Goal: Task Accomplishment & Management: Manage account settings

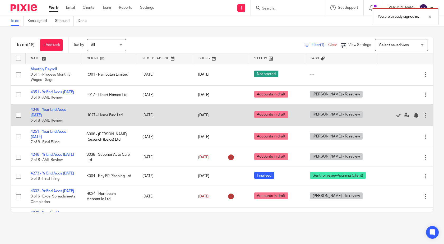
click at [55, 112] on link "4346 - Year End Accs [DATE]" at bounding box center [48, 112] width 35 height 9
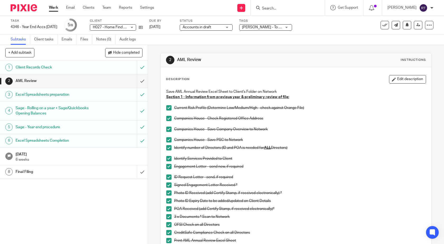
click at [231, 28] on div "Accounts in draft Accounts in draft" at bounding box center [206, 27] width 53 height 6
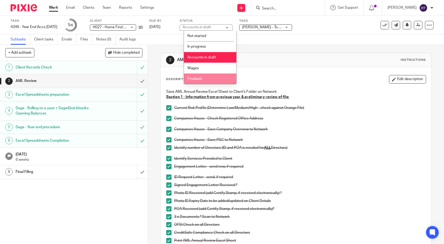
click at [197, 77] on span "Finalised" at bounding box center [194, 79] width 15 height 4
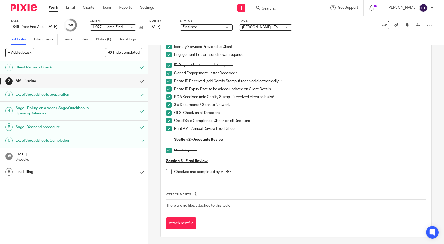
scroll to position [113, 0]
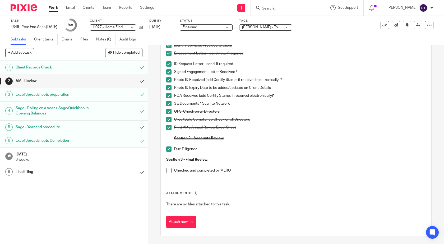
click at [167, 171] on span at bounding box center [168, 170] width 5 height 5
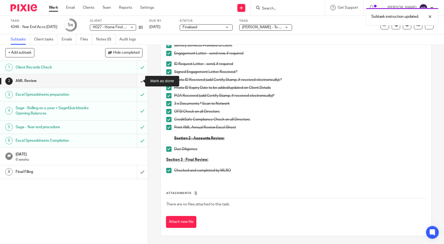
click at [138, 82] on input "submit" at bounding box center [74, 80] width 148 height 13
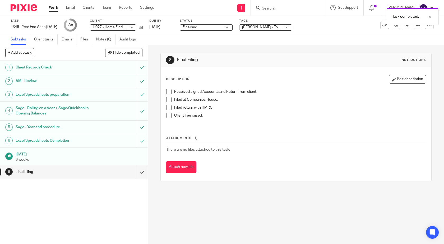
click at [168, 91] on span at bounding box center [168, 91] width 5 height 5
click at [166, 100] on span at bounding box center [168, 99] width 5 height 5
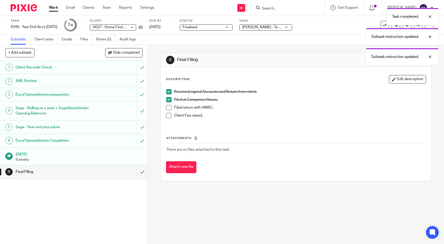
click at [168, 107] on span at bounding box center [168, 107] width 5 height 5
click at [167, 116] on span at bounding box center [168, 115] width 5 height 5
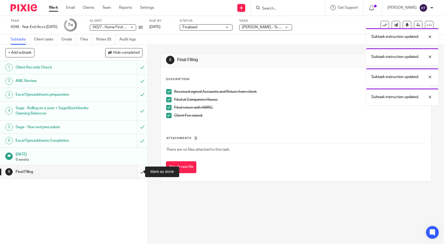
click at [138, 170] on input "submit" at bounding box center [74, 171] width 148 height 13
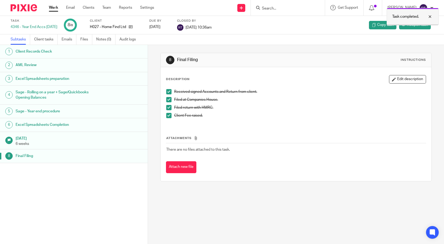
click at [431, 15] on div at bounding box center [426, 16] width 14 height 6
click at [407, 25] on span "Reopen task" at bounding box center [417, 24] width 21 height 5
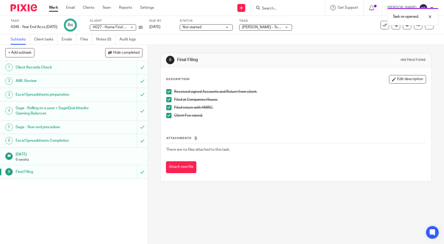
click at [292, 27] on div "Rachael Thacker - To review" at bounding box center [265, 27] width 53 height 6
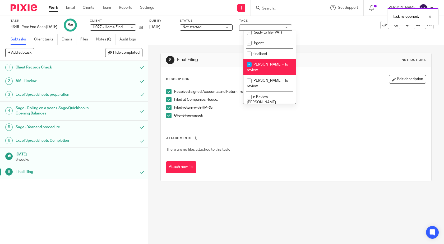
scroll to position [106, 0]
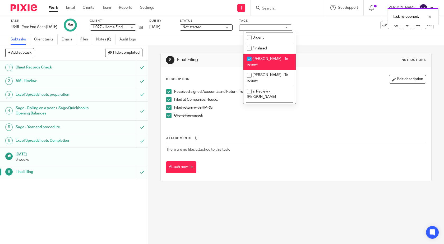
click at [249, 64] on input "checkbox" at bounding box center [249, 59] width 10 height 10
checkbox input "false"
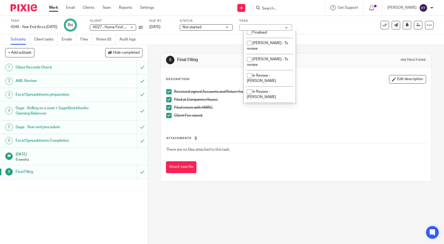
scroll to position [95, 0]
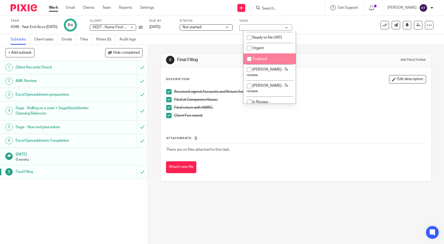
click at [251, 64] on input "checkbox" at bounding box center [249, 59] width 10 height 10
checkbox input "true"
click at [333, 78] on div "Description Edit description" at bounding box center [296, 79] width 260 height 8
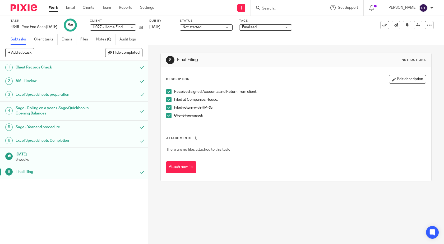
click at [232, 29] on div "Not started Not started" at bounding box center [206, 27] width 53 height 6
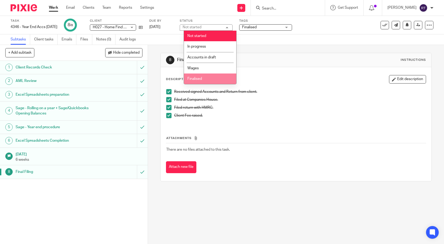
click at [197, 77] on span "Finalised" at bounding box center [194, 79] width 15 height 4
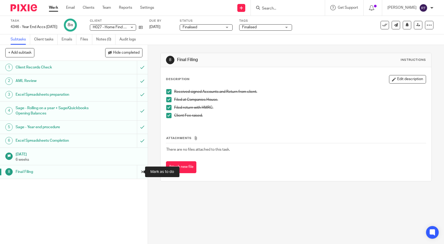
drag, startPoint x: 137, startPoint y: 172, endPoint x: 134, endPoint y: 171, distance: 3.7
click at [137, 172] on input "submit" at bounding box center [74, 171] width 148 height 13
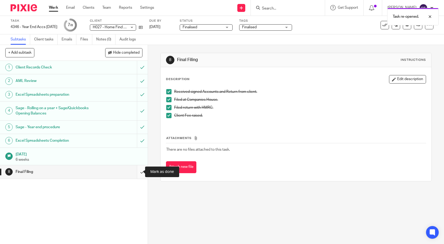
click at [138, 172] on input "submit" at bounding box center [74, 171] width 148 height 13
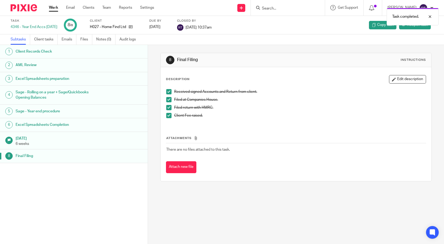
click at [54, 8] on link "Work" at bounding box center [53, 7] width 9 height 5
